Goal: Information Seeking & Learning: Get advice/opinions

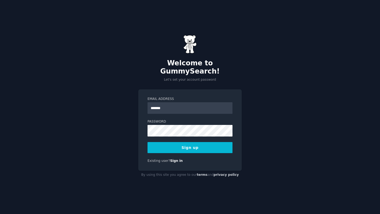
type input "**********"
click at [212, 144] on button "Sign up" at bounding box center [189, 147] width 85 height 11
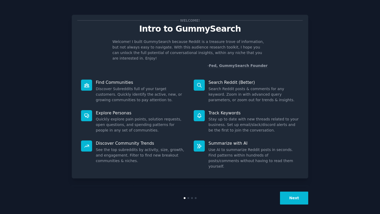
click at [296, 195] on button "Next" at bounding box center [294, 198] width 28 height 13
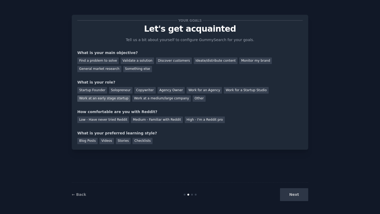
click at [108, 98] on div "Work at an early stage startup" at bounding box center [103, 98] width 53 height 7
click at [168, 61] on div "Discover customers" at bounding box center [174, 60] width 36 height 7
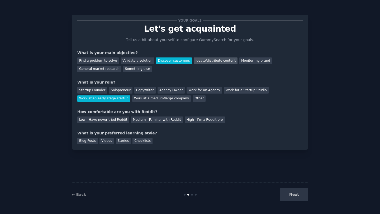
click at [199, 61] on div "Ideate/distribute content" at bounding box center [216, 60] width 44 height 7
click at [244, 64] on div "Find a problem to solve Validate a solution Discover customers Ideate/distribut…" at bounding box center [189, 64] width 225 height 17
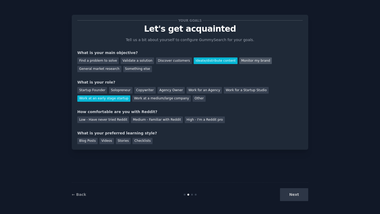
click at [246, 62] on div "Monitor my brand" at bounding box center [255, 60] width 32 height 7
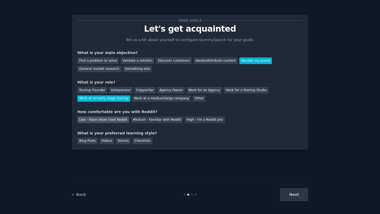
click at [113, 118] on div "Low - Have never tried Reddit" at bounding box center [103, 120] width 52 height 7
click at [105, 142] on div "Videos" at bounding box center [106, 141] width 15 height 7
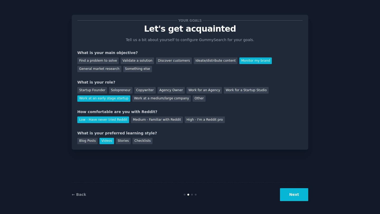
click at [298, 197] on button "Next" at bounding box center [294, 194] width 28 height 13
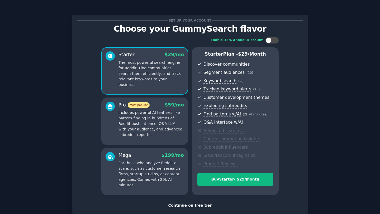
click at [187, 205] on div "Continue on free tier" at bounding box center [189, 206] width 225 height 6
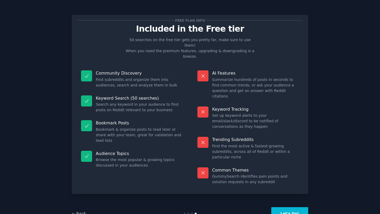
click at [295, 207] on button "Let's Go!" at bounding box center [289, 213] width 37 height 13
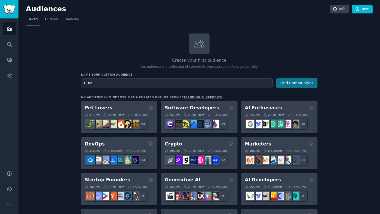
type input "CRM"
click at [301, 83] on button "Find Communities" at bounding box center [296, 83] width 41 height 10
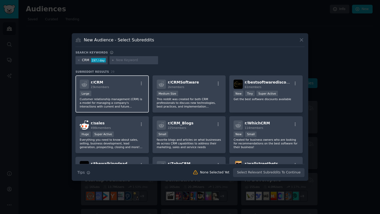
click at [130, 92] on div "Large" at bounding box center [112, 94] width 65 height 7
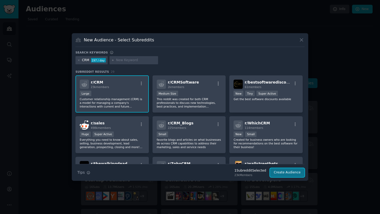
click at [289, 175] on button "Create Audience" at bounding box center [287, 172] width 35 height 9
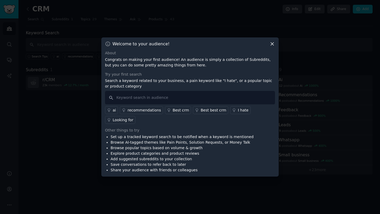
click at [179, 110] on div "Best crm" at bounding box center [180, 111] width 16 height 6
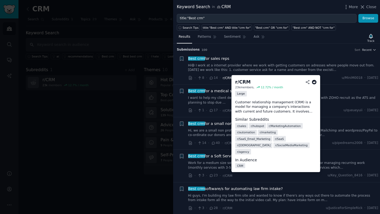
click at [228, 78] on span "r/CRM" at bounding box center [228, 78] width 10 height 4
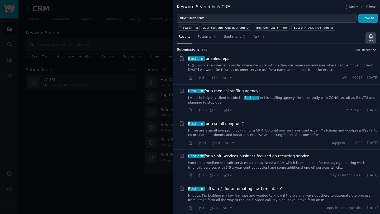
click at [372, 38] on icon "button" at bounding box center [371, 36] width 6 height 6
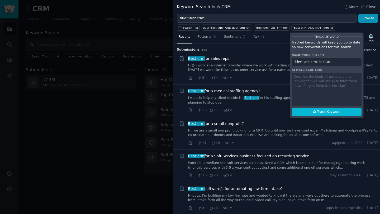
click at [328, 78] on div "Track Keyword Tracked keywords will keep you up to date on new conversations fo…" at bounding box center [327, 75] width 74 height 86
click at [326, 79] on div "Track Keyword Tracked keywords will keep you up to date on new conversations fo…" at bounding box center [327, 75] width 74 height 86
click at [321, 113] on span "Track Keyword" at bounding box center [328, 112] width 23 height 5
type input "title:"Best crm" in CRM"
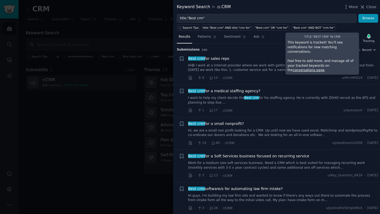
click at [275, 37] on div "Results Patterns Sentiment Ask Tracking title:"Best crm" in CRM This keyword is…" at bounding box center [276, 37] width 207 height 11
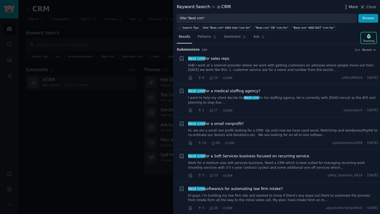
click at [347, 7] on icon "button" at bounding box center [346, 7] width 6 height 6
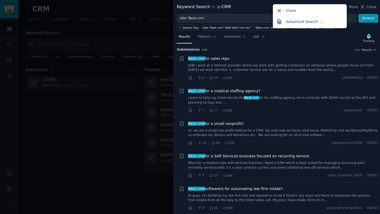
click at [335, 59] on div "Best crm for sales reps" at bounding box center [283, 59] width 190 height 6
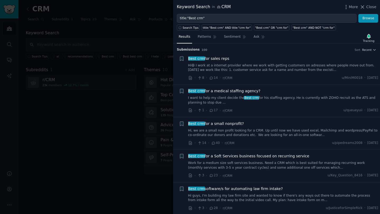
click at [314, 69] on link "Hi😄 I work at a internet provider where we work with getting customers on adres…" at bounding box center [283, 67] width 190 height 9
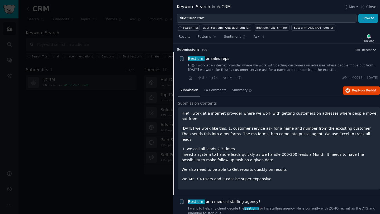
scroll to position [8, 0]
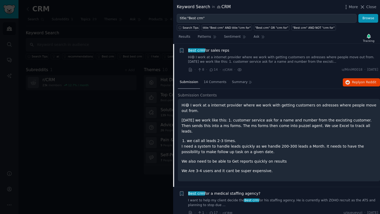
click at [299, 57] on link "Hi😄 I work at a internet provider where we work with getting customers on adres…" at bounding box center [283, 59] width 190 height 9
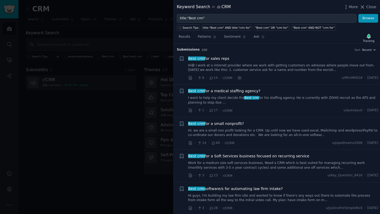
click at [276, 61] on div "Best crm for sales reps Hi😄 I work at a internet provider where we work with ge…" at bounding box center [283, 64] width 190 height 17
click at [277, 65] on link "Hi😄 I work at a internet provider where we work with getting customers on adres…" at bounding box center [283, 67] width 190 height 9
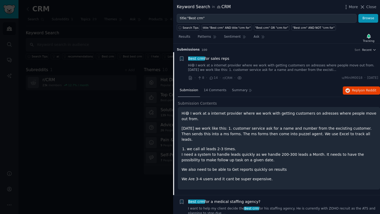
scroll to position [8, 0]
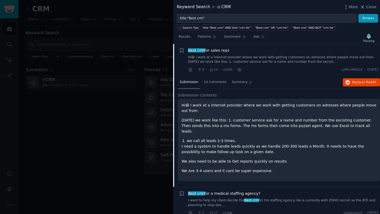
click at [277, 65] on div "Best crm for sales reps Hi😄 I work at a internet provider where we work with ge…" at bounding box center [283, 60] width 190 height 25
click at [278, 62] on link "Hi😄 I work at a internet provider where we work with getting customers on adres…" at bounding box center [283, 59] width 190 height 9
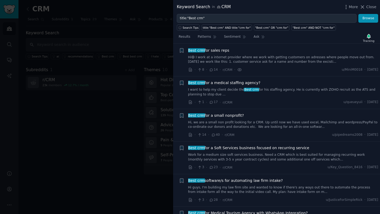
click at [263, 57] on link "Hi😄 I work at a internet provider where we work with getting customers on adres…" at bounding box center [283, 59] width 190 height 9
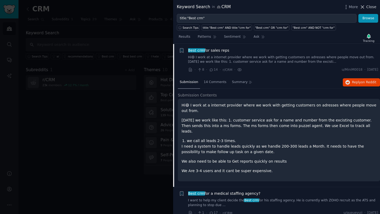
click at [365, 7] on icon at bounding box center [362, 7] width 6 height 6
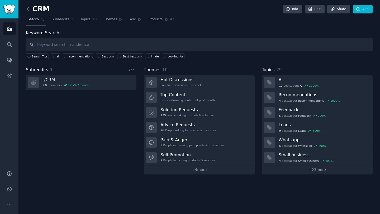
click at [77, 124] on div "Subreddits 1 + Add r/ CRM 23k members 12.7 % / month" at bounding box center [81, 121] width 110 height 108
click at [61, 21] on span "Subreddits" at bounding box center [60, 19] width 17 height 5
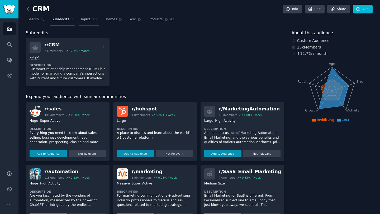
click at [85, 21] on span "Topics" at bounding box center [85, 19] width 10 height 5
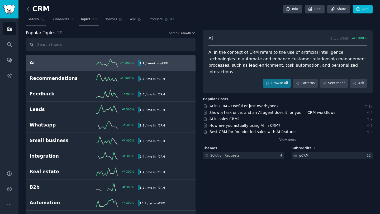
click at [42, 21] on icon at bounding box center [43, 20] width 4 height 4
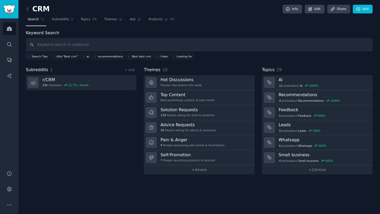
click at [78, 45] on input "text" at bounding box center [199, 44] width 346 height 13
type input "privyr"
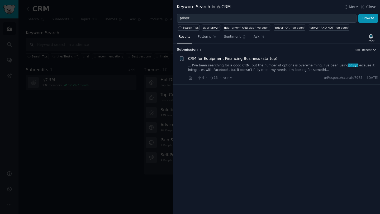
click at [256, 71] on link "... I've been searching for a good CRM, but the number of options is overwhelmi…" at bounding box center [283, 67] width 190 height 9
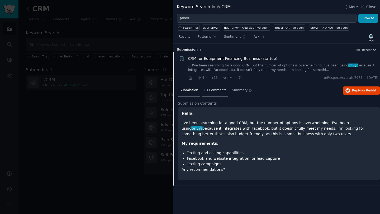
click at [214, 93] on div "13 Comments" at bounding box center [215, 90] width 26 height 13
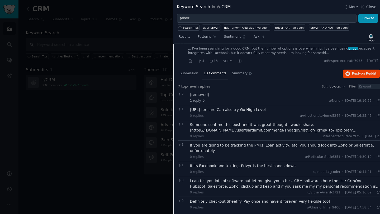
scroll to position [23, 0]
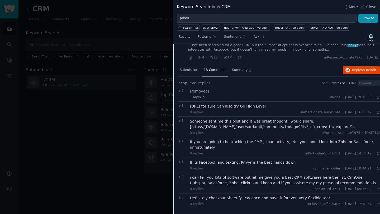
click at [257, 161] on div "If its Facebook and texting, Privyr is the best hands down" at bounding box center [285, 163] width 190 height 6
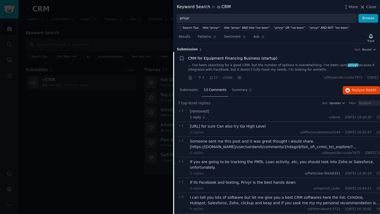
scroll to position [0, 0]
click at [364, 6] on icon at bounding box center [362, 7] width 6 height 6
